Goal: Information Seeking & Learning: Learn about a topic

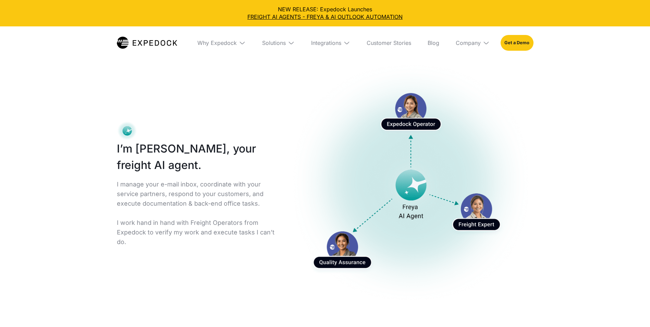
select select
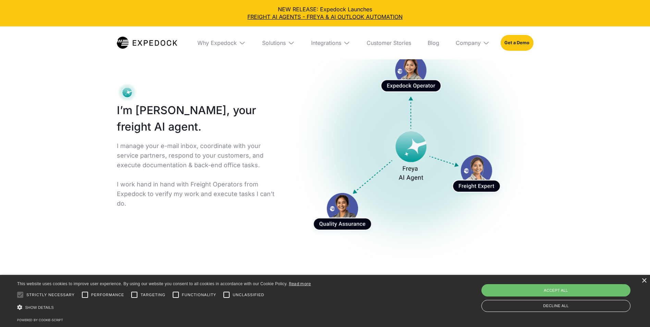
scroll to position [103, 0]
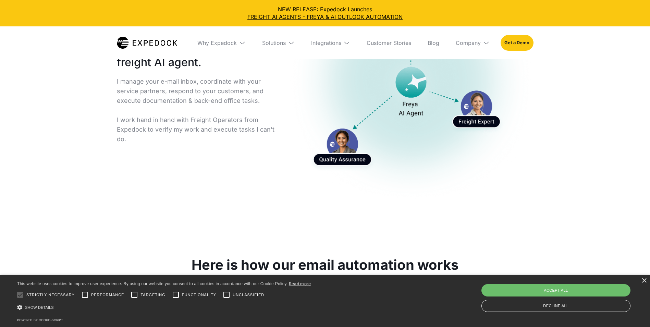
click at [196, 124] on p "I manage your e-mail inbox, coordinate with your service partners, respond to y…" at bounding box center [197, 110] width 161 height 67
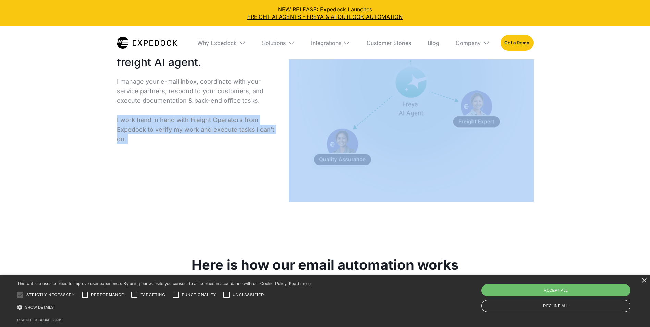
click at [196, 124] on p "I manage your e-mail inbox, coordinate with your service partners, respond to y…" at bounding box center [197, 110] width 161 height 67
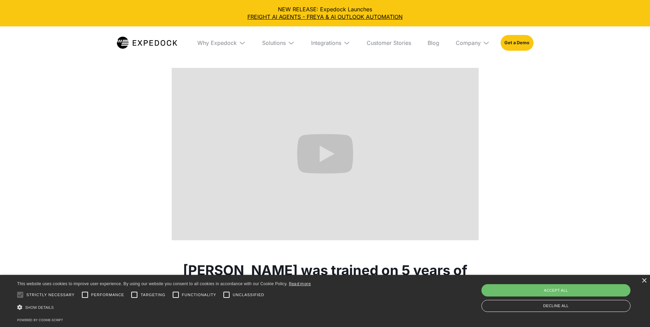
scroll to position [343, 0]
click at [617, 113] on div "Here is how our email automation works Sample use cases in this video are autom…" at bounding box center [325, 117] width 650 height 245
